Goal: Task Accomplishment & Management: Use online tool/utility

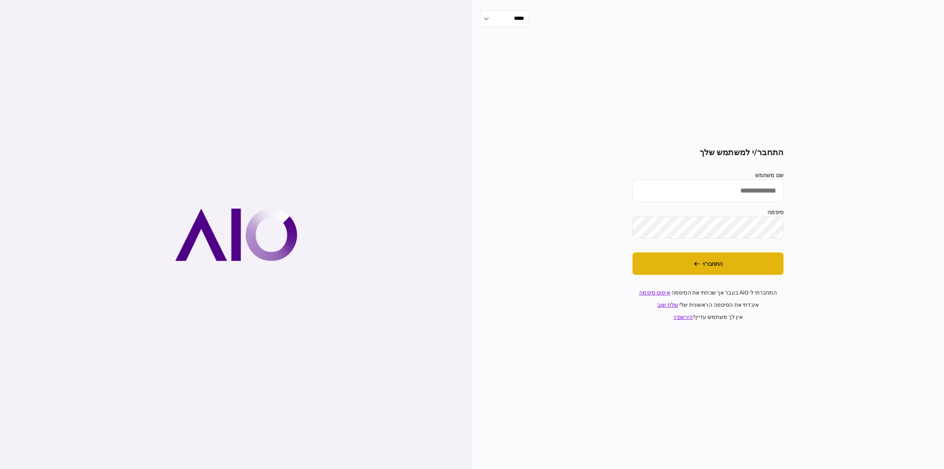
type input "*********"
click at [710, 270] on button "התחבר/י" at bounding box center [708, 263] width 151 height 22
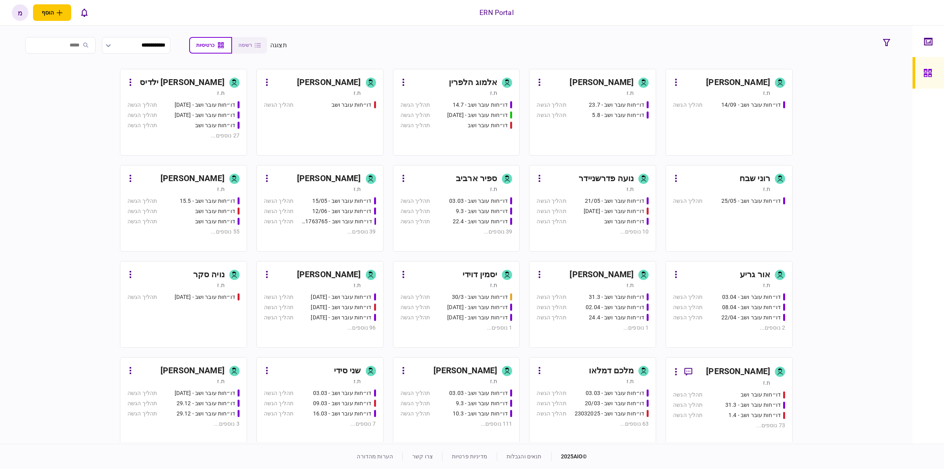
click at [349, 211] on div "דו״חות עובר ושב - 12/06" at bounding box center [341, 211] width 59 height 8
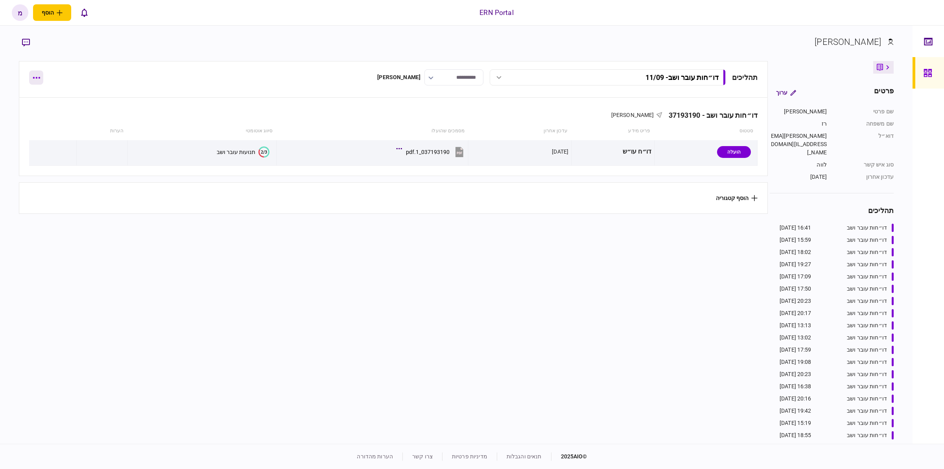
click at [29, 81] on button "button" at bounding box center [36, 77] width 14 height 14
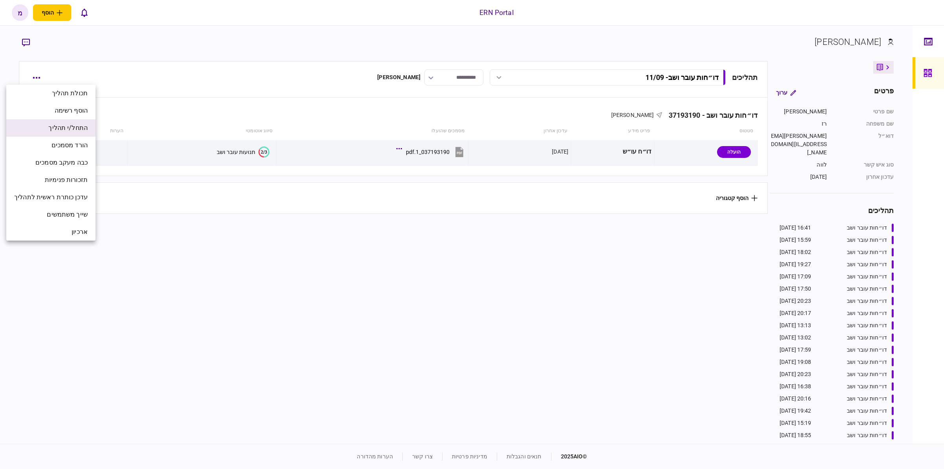
click at [41, 120] on li "התחל/י תהליך" at bounding box center [50, 127] width 89 height 17
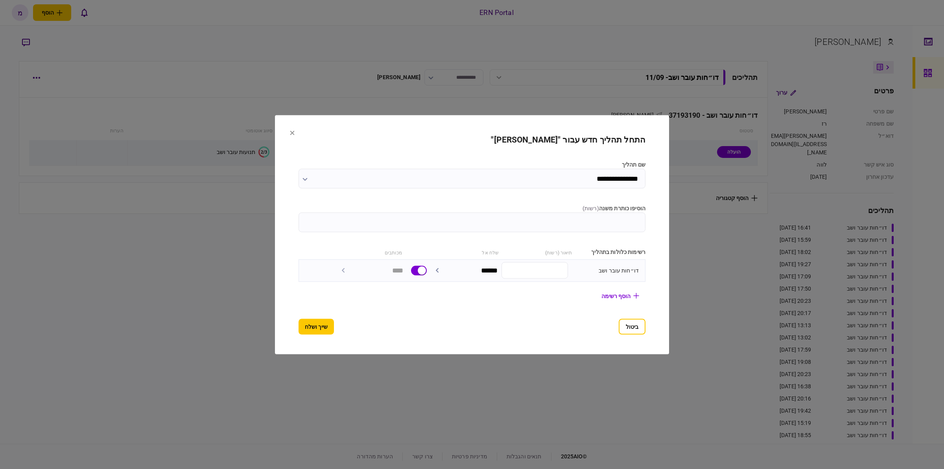
click at [560, 225] on input "הוסיפו כותרת משנה ( רשות )" at bounding box center [472, 222] width 347 height 20
type input "*****"
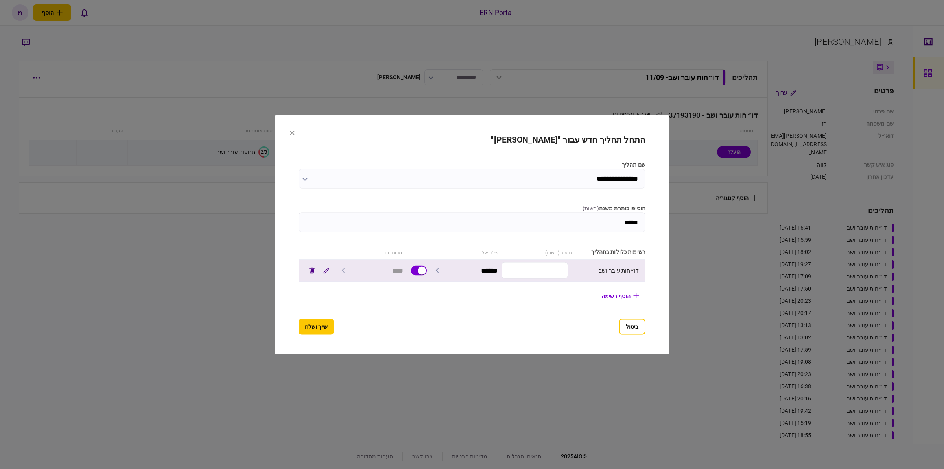
click at [550, 273] on input "text" at bounding box center [535, 270] width 67 height 17
paste input "*********"
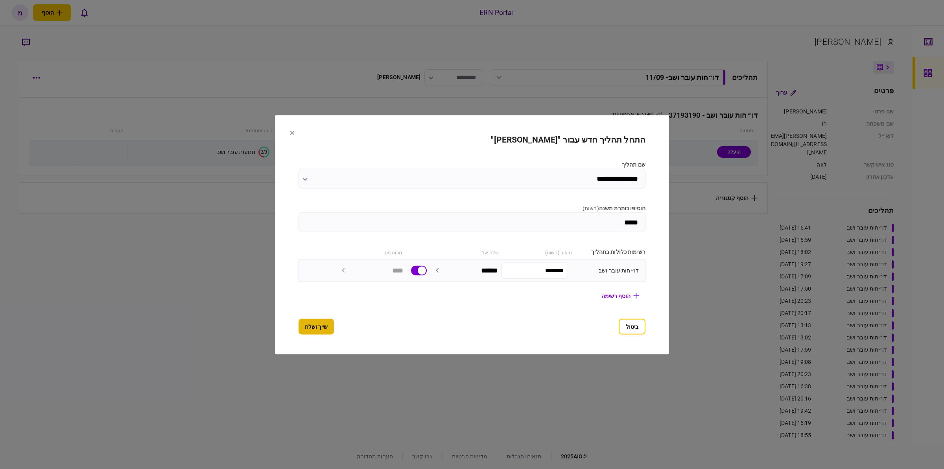
type input "*********"
click at [305, 329] on button "שייך ושלח" at bounding box center [316, 326] width 35 height 16
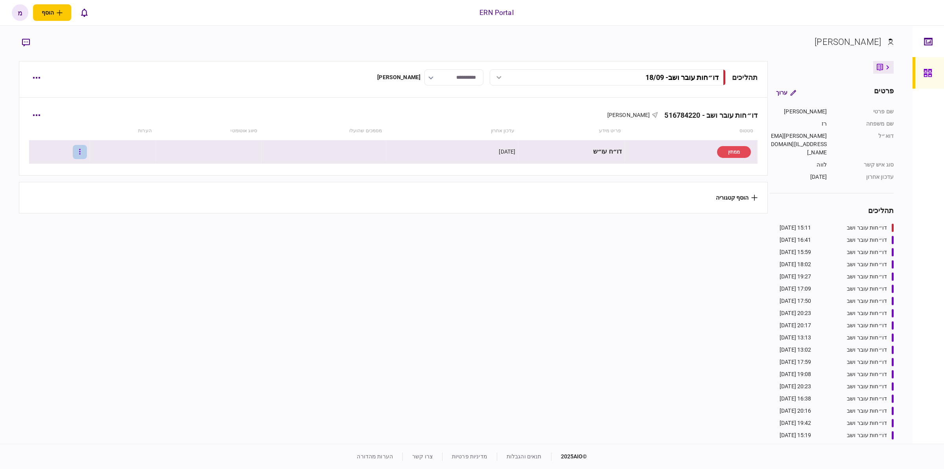
click at [87, 157] on button "button" at bounding box center [80, 152] width 14 height 14
click at [59, 236] on span "העלה קובץ" at bounding box center [57, 236] width 30 height 9
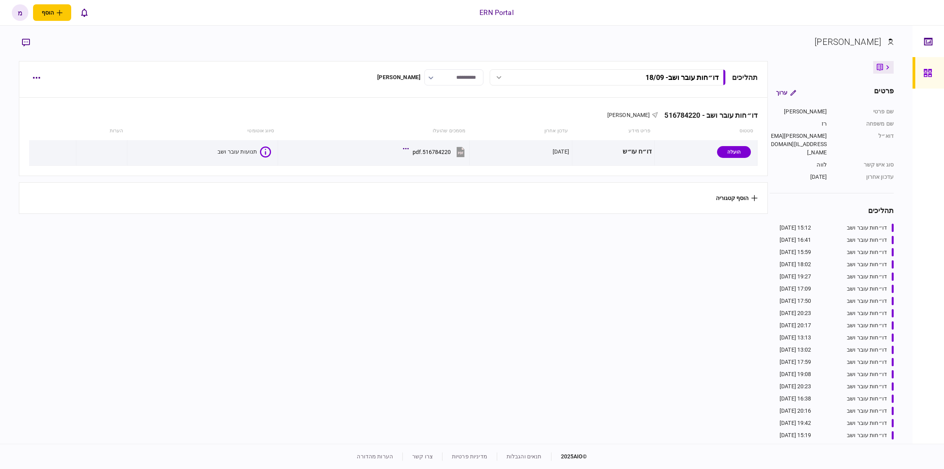
click at [370, 295] on section "תהליכים דו״חות עובר ושב - 18/09 דו״חות עובר ושב - 18/09 15:12 18/09/2025 דו״חות…" at bounding box center [393, 251] width 749 height 380
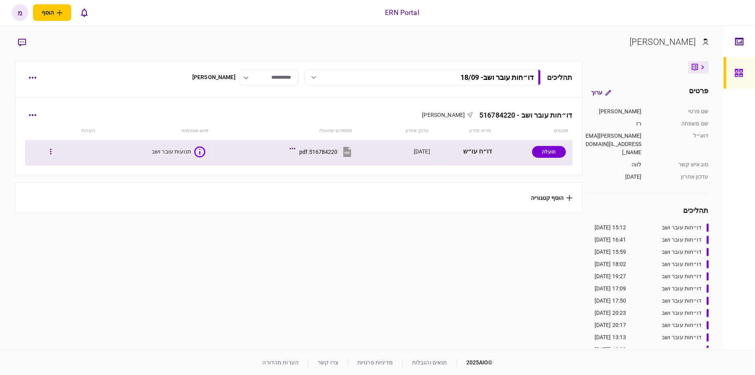
click at [205, 151] on div "תנועות עובר ושב" at bounding box center [155, 152] width 107 height 18
click at [200, 151] on icon at bounding box center [199, 151] width 11 height 11
click at [186, 151] on div "תנועות עובר ושב" at bounding box center [170, 152] width 39 height 6
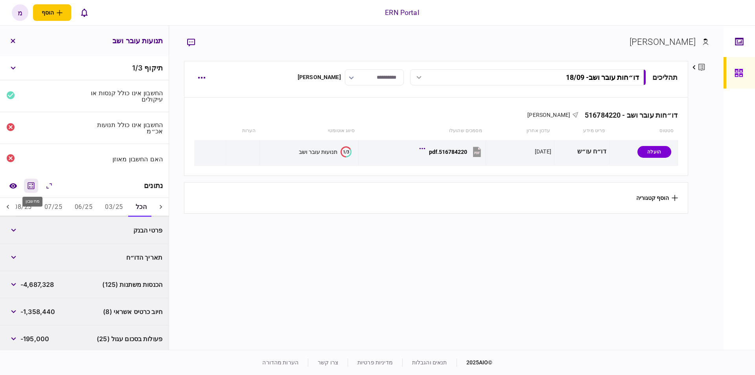
click at [34, 179] on button "מחשבון" at bounding box center [31, 186] width 14 height 14
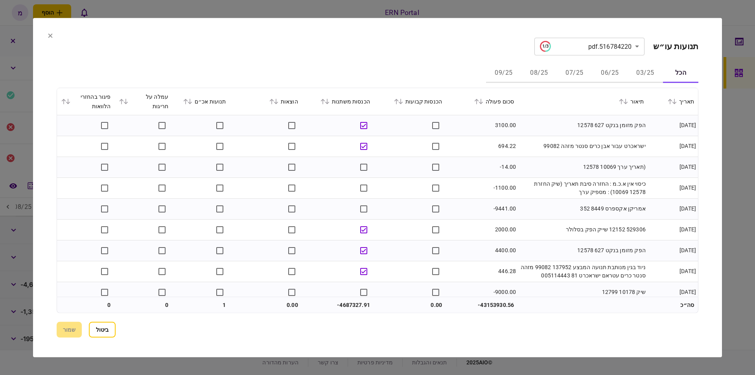
click at [198, 105] on div "תנועות אכ״ם" at bounding box center [201, 100] width 50 height 9
click at [192, 104] on icon at bounding box center [190, 101] width 5 height 6
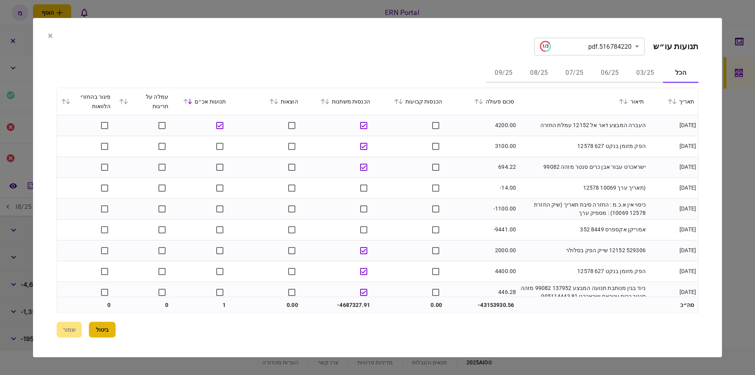
click at [111, 328] on button "ביטול" at bounding box center [102, 330] width 27 height 16
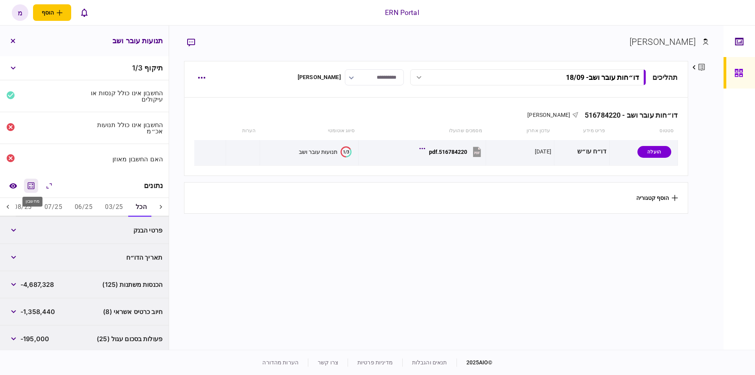
click at [30, 183] on icon "מחשבון" at bounding box center [30, 185] width 9 height 9
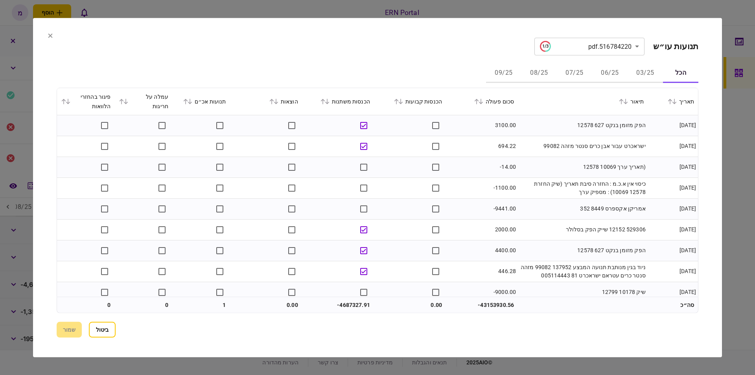
click at [192, 102] on icon at bounding box center [190, 101] width 5 height 6
click at [74, 331] on button "שמור" at bounding box center [69, 330] width 25 height 16
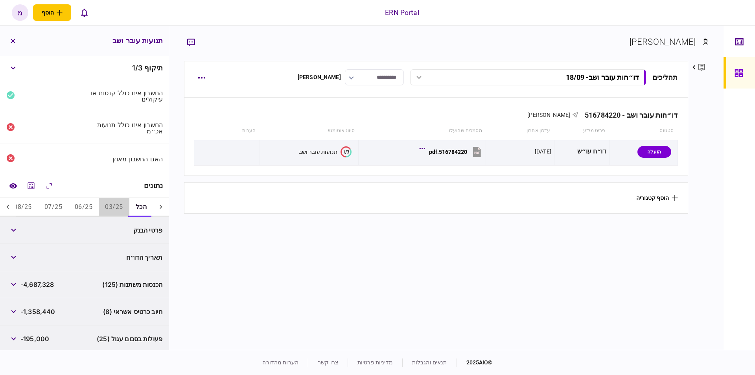
click at [118, 205] on button "03/25" at bounding box center [114, 207] width 30 height 19
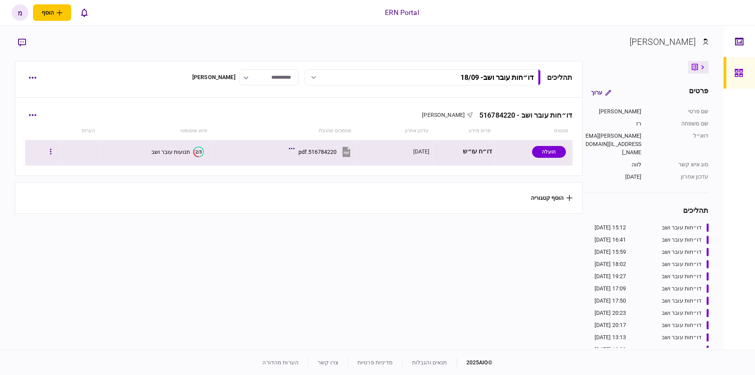
click at [196, 153] on text "2/3" at bounding box center [199, 151] width 6 height 5
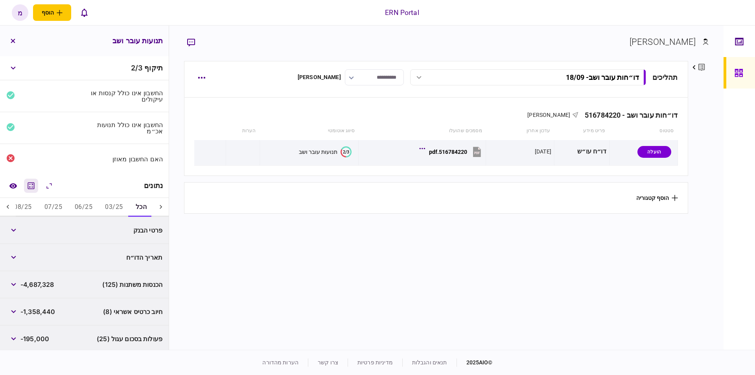
click at [30, 182] on icon "מחשבון" at bounding box center [31, 185] width 7 height 7
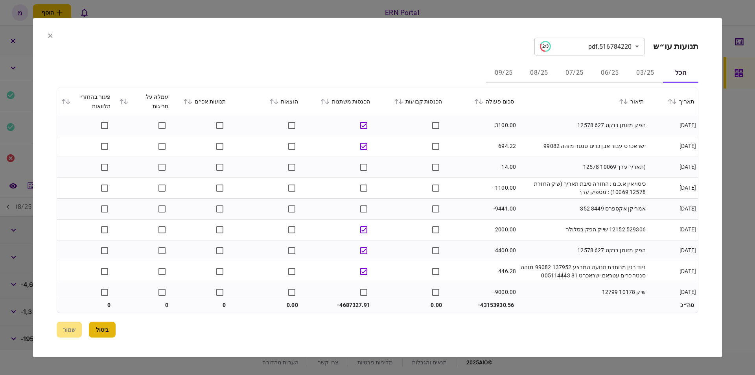
click at [96, 329] on button "ביטול" at bounding box center [102, 330] width 27 height 16
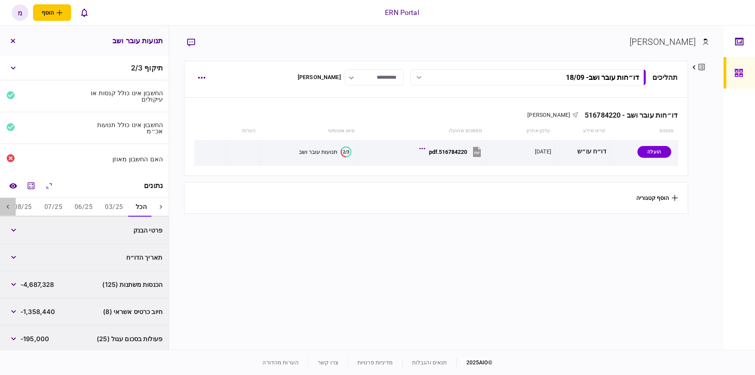
click at [11, 206] on icon at bounding box center [8, 207] width 8 height 8
click at [129, 206] on button "06/25" at bounding box center [122, 207] width 30 height 19
click at [707, 242] on div "פרטים ערוך שם פרטי משה שם משפחה רז דוא״ל [PERSON_NAME][EMAIL_ADDRESS][DOMAIN_NA…" at bounding box center [699, 204] width 20 height 287
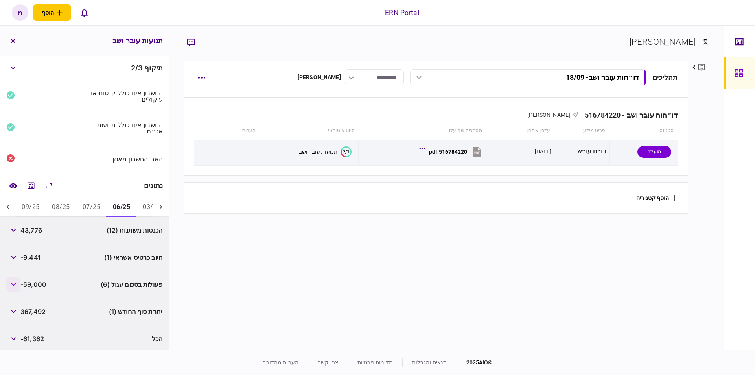
click at [11, 281] on button "button" at bounding box center [13, 284] width 14 height 14
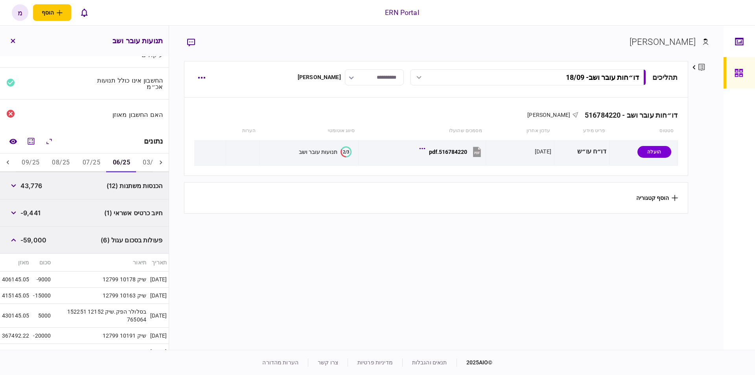
scroll to position [89, 0]
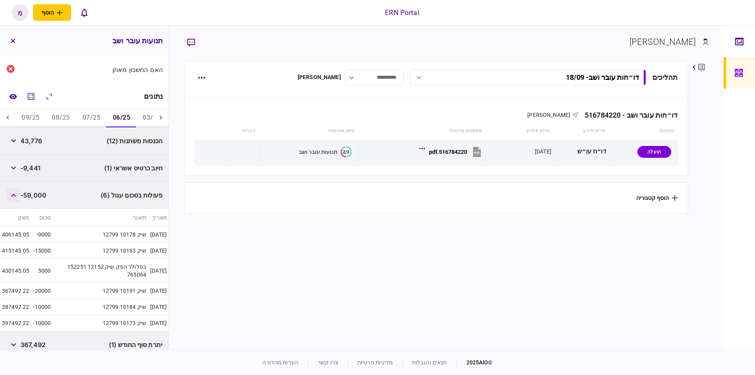
click at [13, 197] on button "button" at bounding box center [13, 195] width 14 height 14
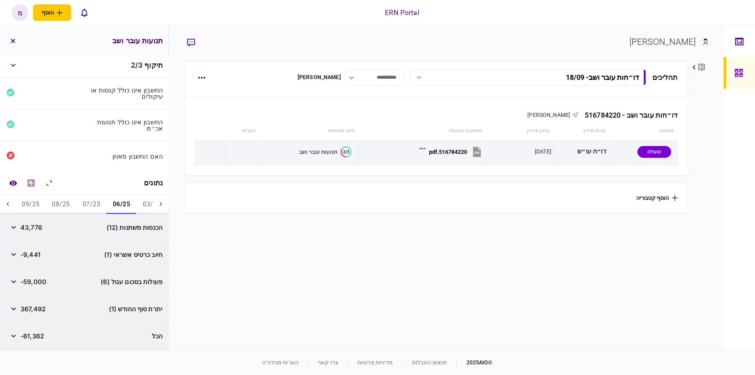
scroll to position [1, 0]
click at [90, 205] on button "07/25" at bounding box center [91, 206] width 30 height 19
click at [18, 257] on button "button" at bounding box center [13, 256] width 14 height 14
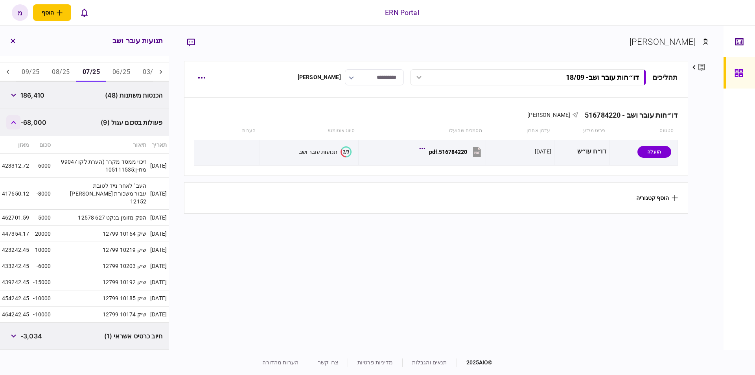
scroll to position [179, 0]
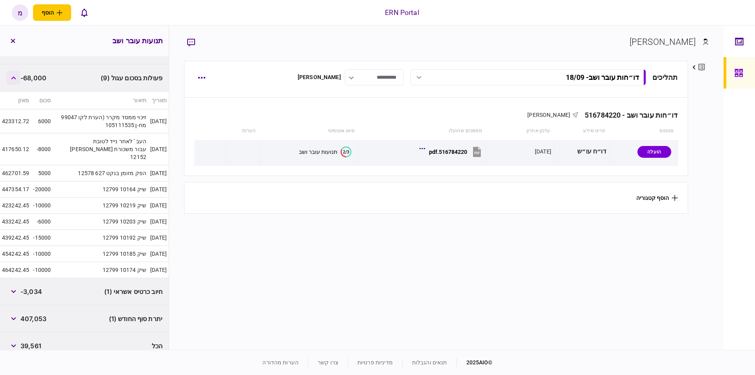
click at [18, 79] on button "button" at bounding box center [13, 78] width 14 height 14
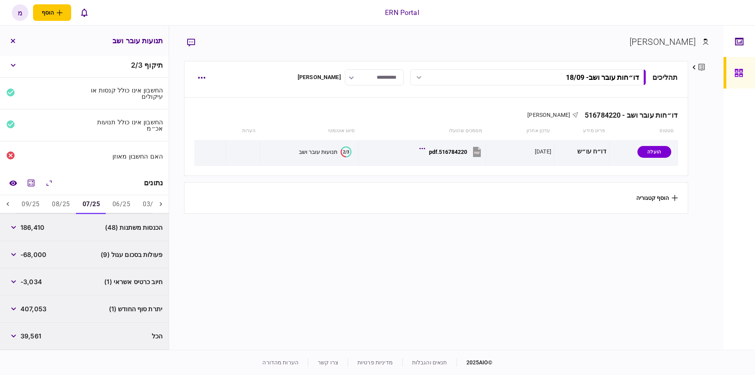
scroll to position [1, 0]
click at [46, 206] on button "09/25" at bounding box center [30, 206] width 30 height 19
click at [19, 229] on button "button" at bounding box center [13, 229] width 14 height 14
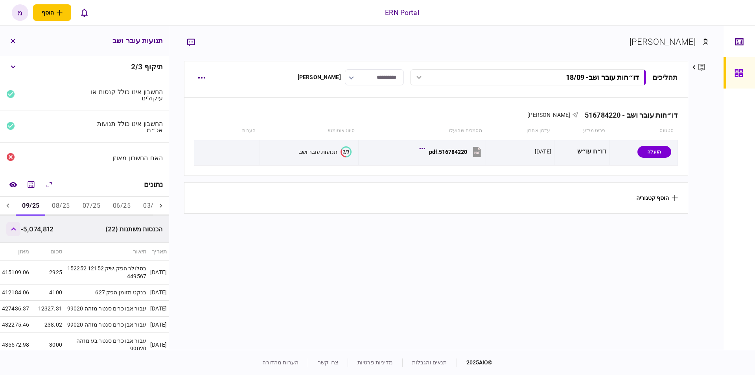
click at [17, 229] on button "button" at bounding box center [13, 229] width 14 height 14
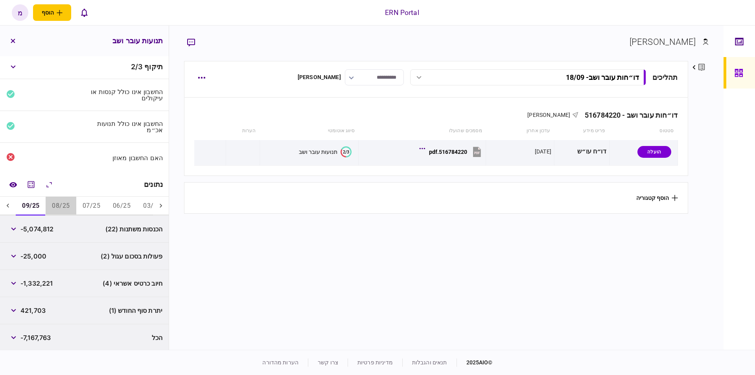
click at [55, 202] on button "08/25" at bounding box center [61, 206] width 30 height 19
click at [13, 282] on icon "button" at bounding box center [13, 283] width 5 height 3
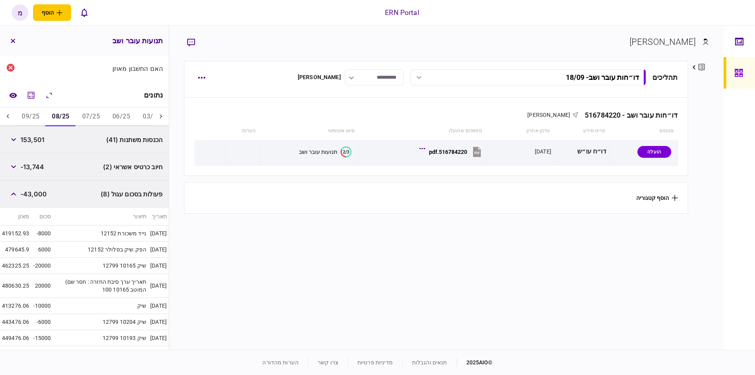
scroll to position [135, 0]
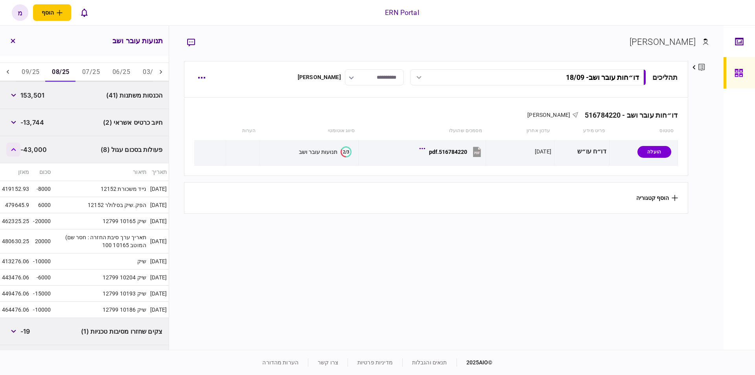
click at [14, 148] on icon "button" at bounding box center [13, 149] width 5 height 3
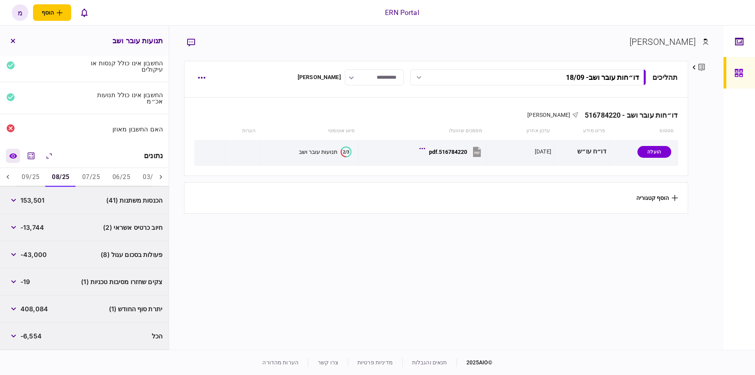
scroll to position [28, 0]
click at [16, 282] on icon "button" at bounding box center [13, 283] width 5 height 3
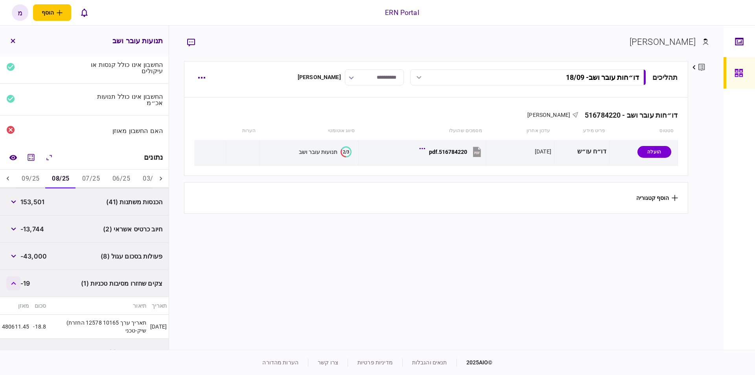
click at [16, 282] on icon "button" at bounding box center [13, 283] width 5 height 3
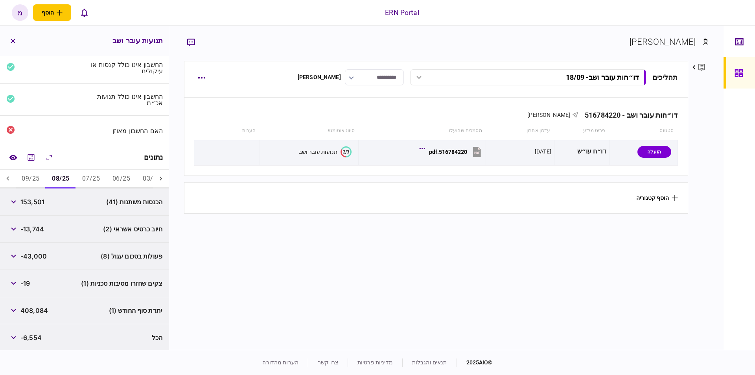
click at [28, 178] on button "09/25" at bounding box center [30, 179] width 30 height 19
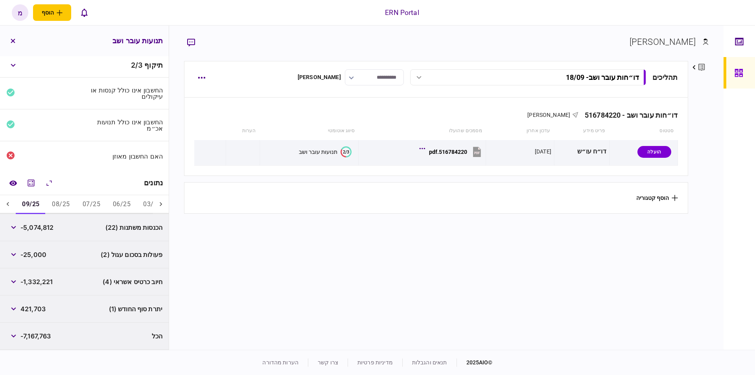
scroll to position [1, 0]
click at [35, 185] on icon "מחשבון" at bounding box center [30, 184] width 9 height 9
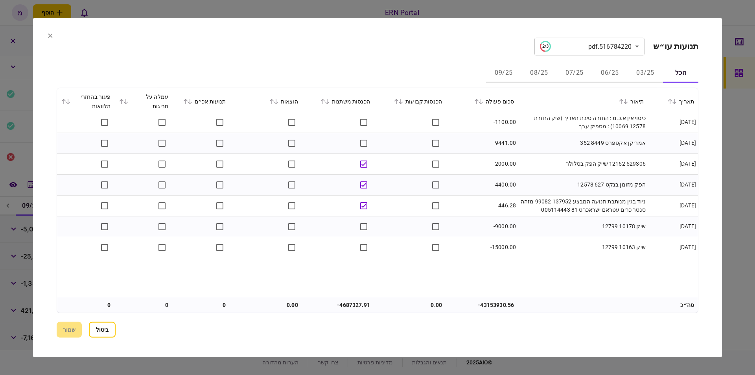
scroll to position [26, 0]
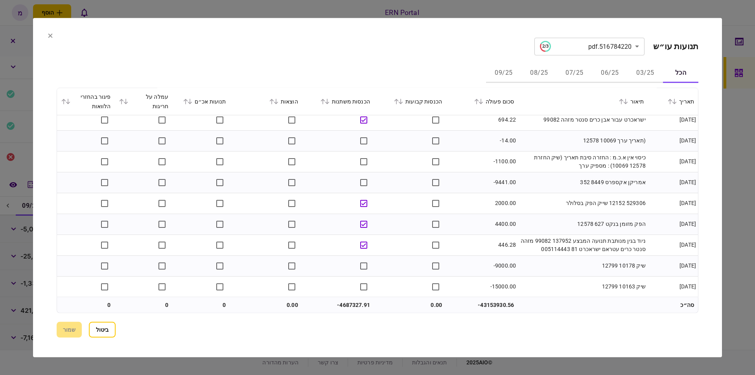
click at [425, 66] on div "הכל 03/25 06/25 07/25 08/25 09/25" at bounding box center [378, 73] width 642 height 19
click at [53, 37] on section "**********" at bounding box center [377, 187] width 689 height 339
click at [50, 37] on icon at bounding box center [50, 35] width 5 height 5
